Goal: Information Seeking & Learning: Learn about a topic

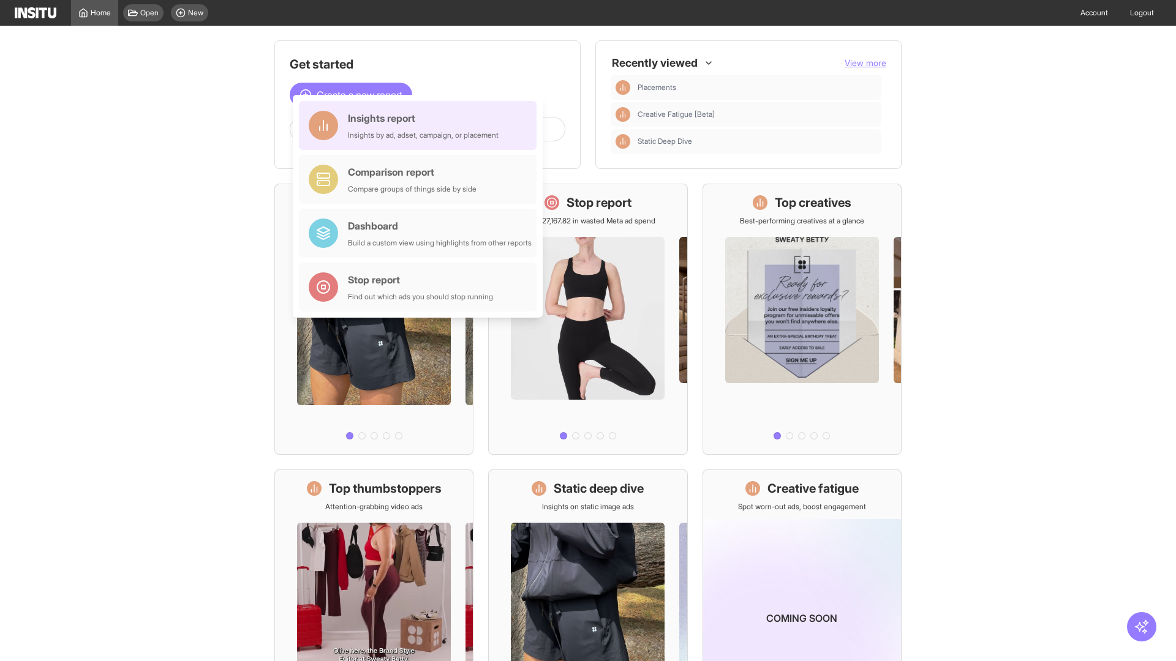
click at [421, 126] on div "Insights report Insights by ad, adset, campaign, or placement" at bounding box center [423, 125] width 151 height 29
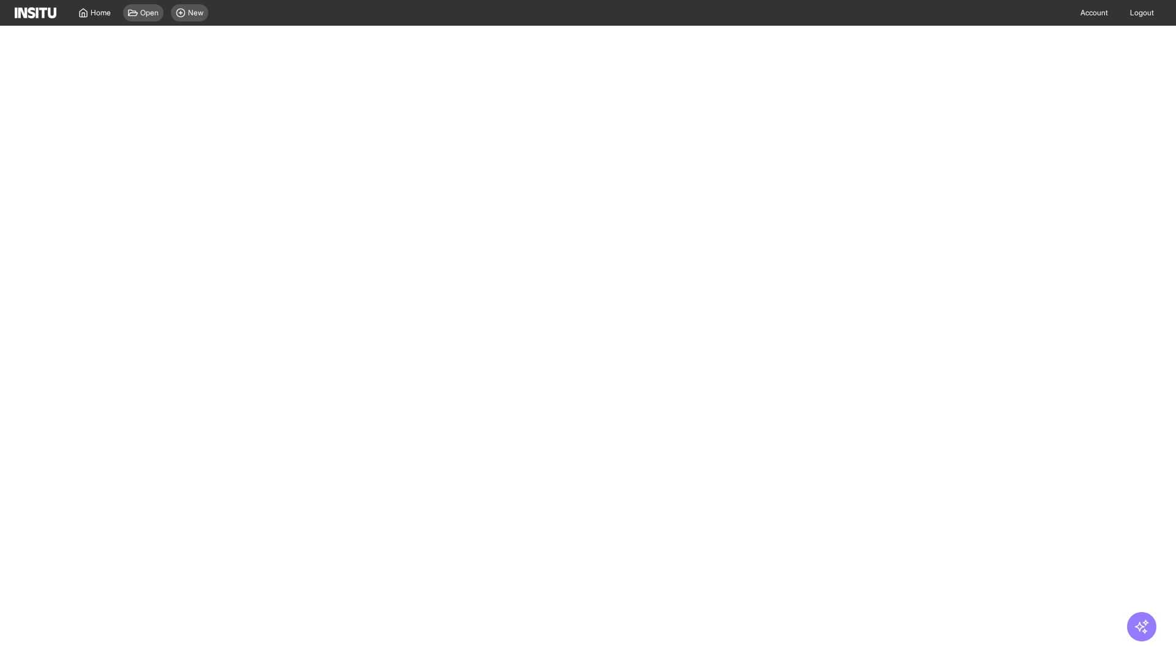
select select "**"
